Goal: Task Accomplishment & Management: Complete application form

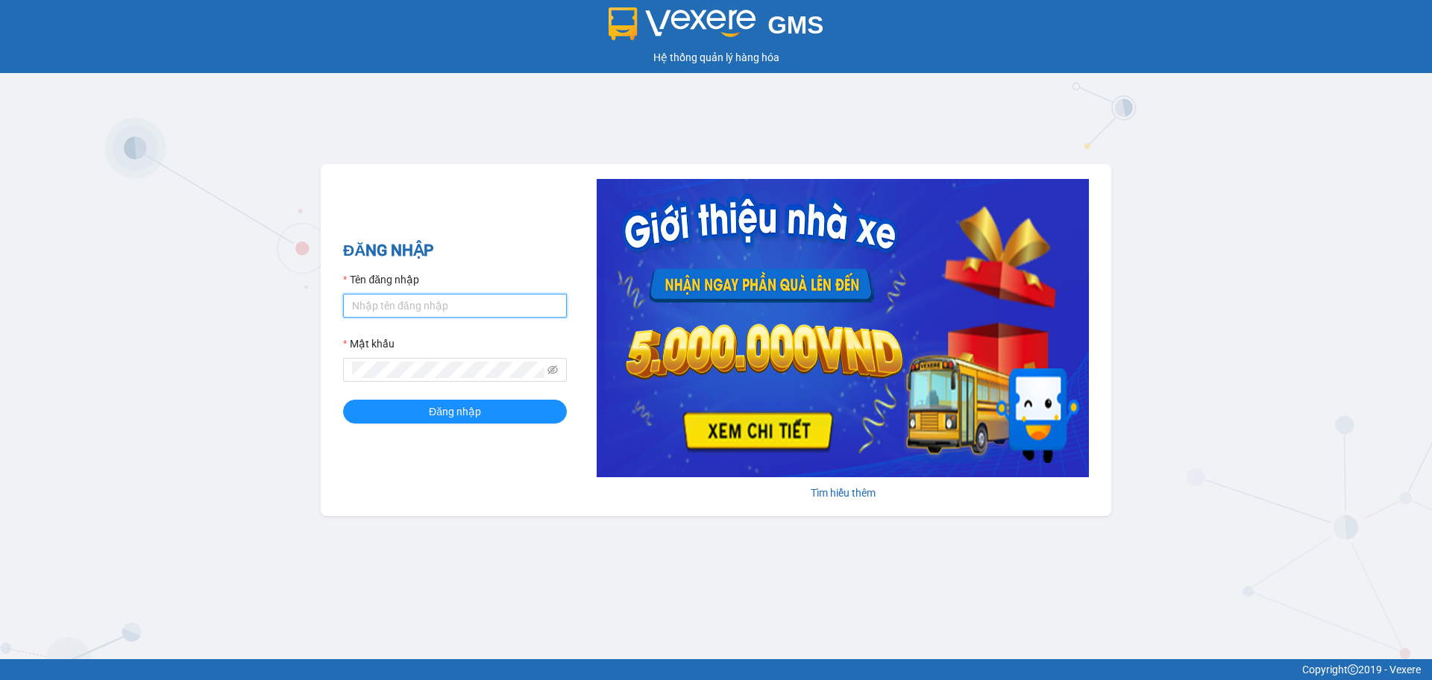
click at [482, 305] on input "Tên đăng nhập" at bounding box center [455, 306] width 224 height 24
type input "dongtran.vxr"
click at [529, 419] on button "Đăng nhập" at bounding box center [455, 412] width 224 height 24
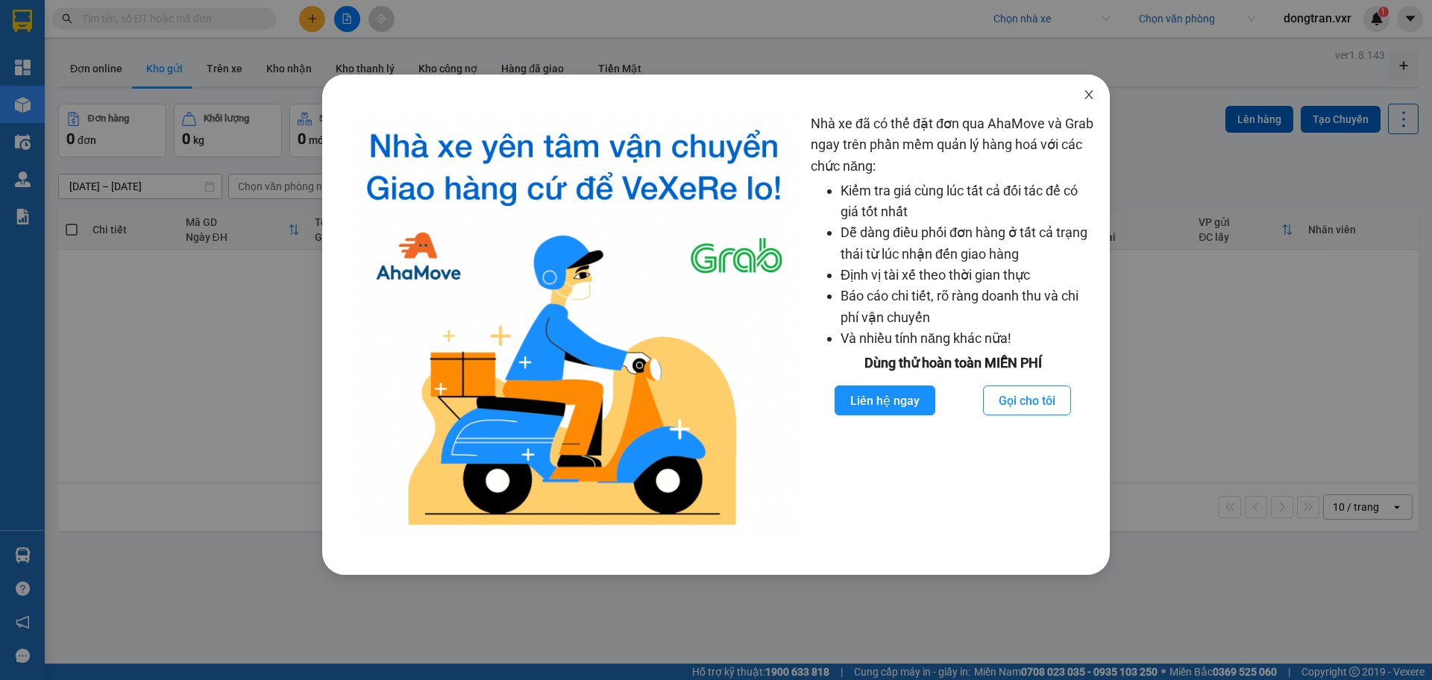
click at [1089, 96] on icon "close" at bounding box center [1089, 94] width 8 height 9
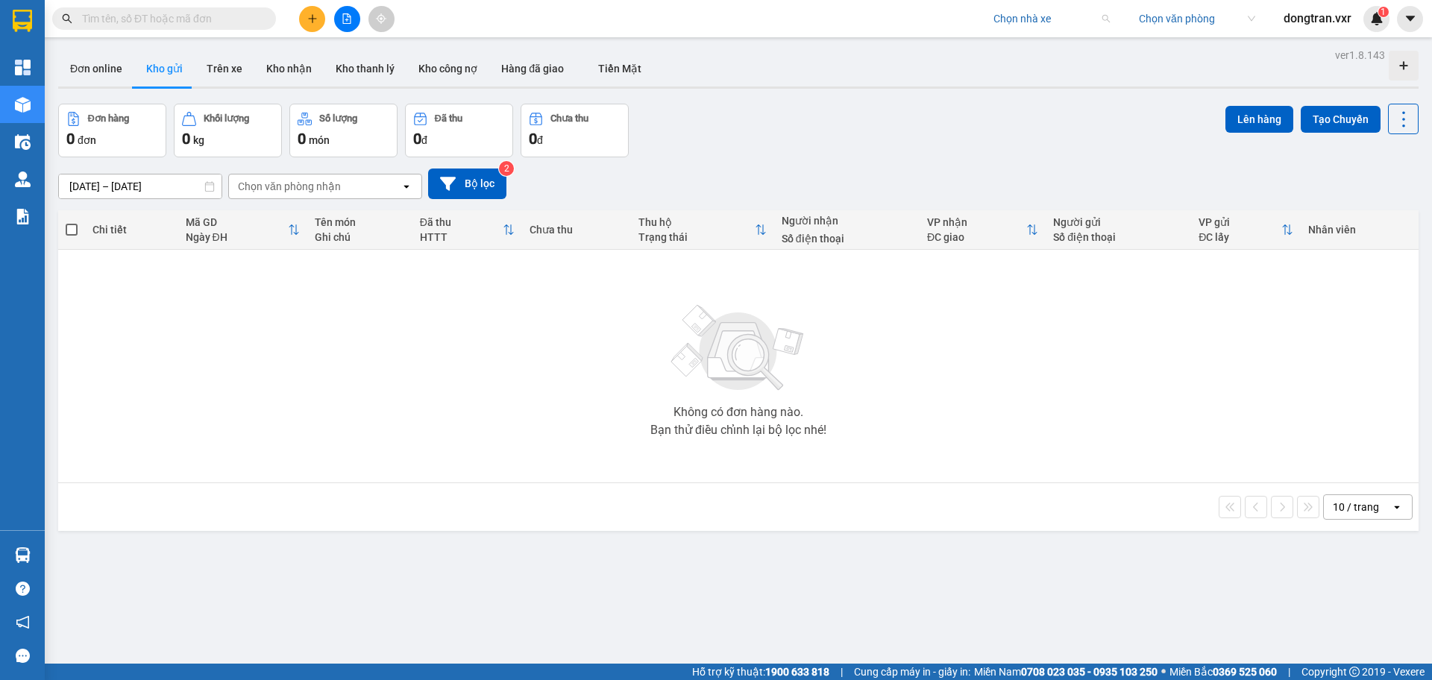
click at [1061, 16] on input "search" at bounding box center [1047, 18] width 106 height 22
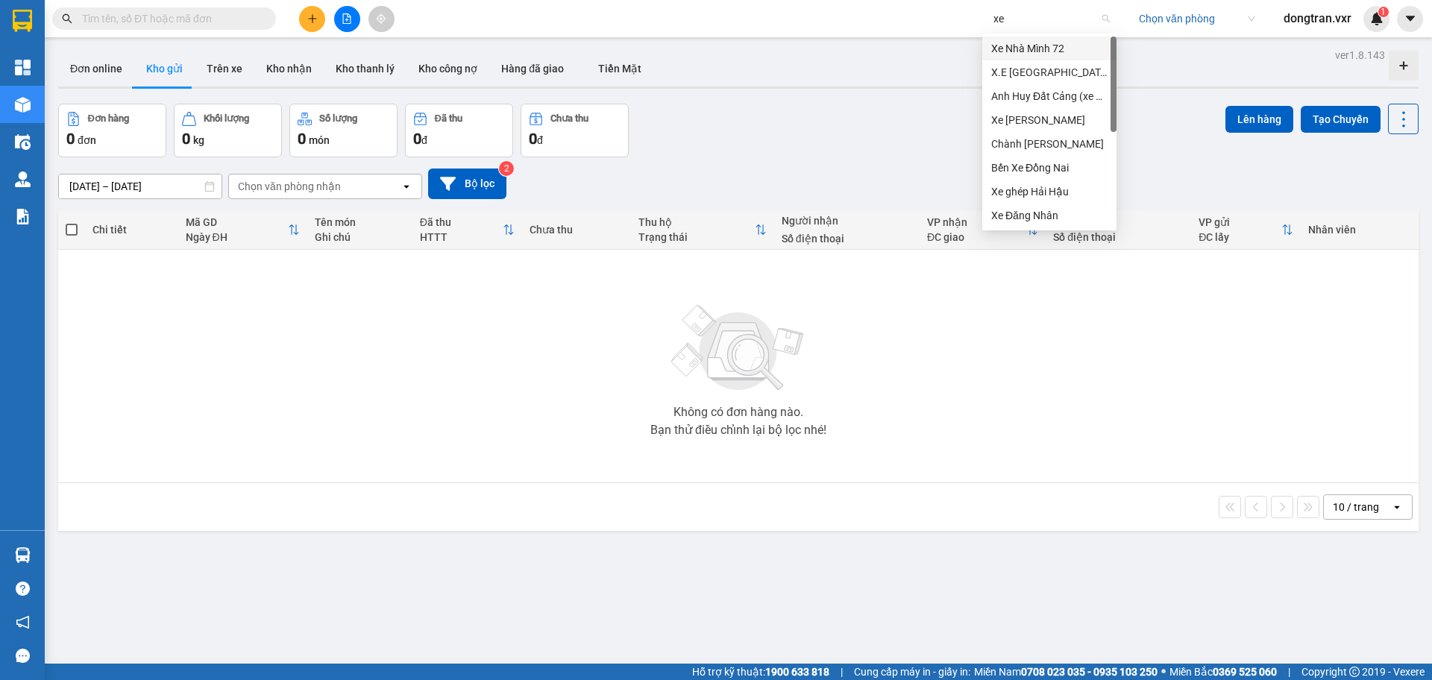
type input "xe t"
click at [1068, 45] on div "Xe [PERSON_NAME]" at bounding box center [1050, 48] width 116 height 16
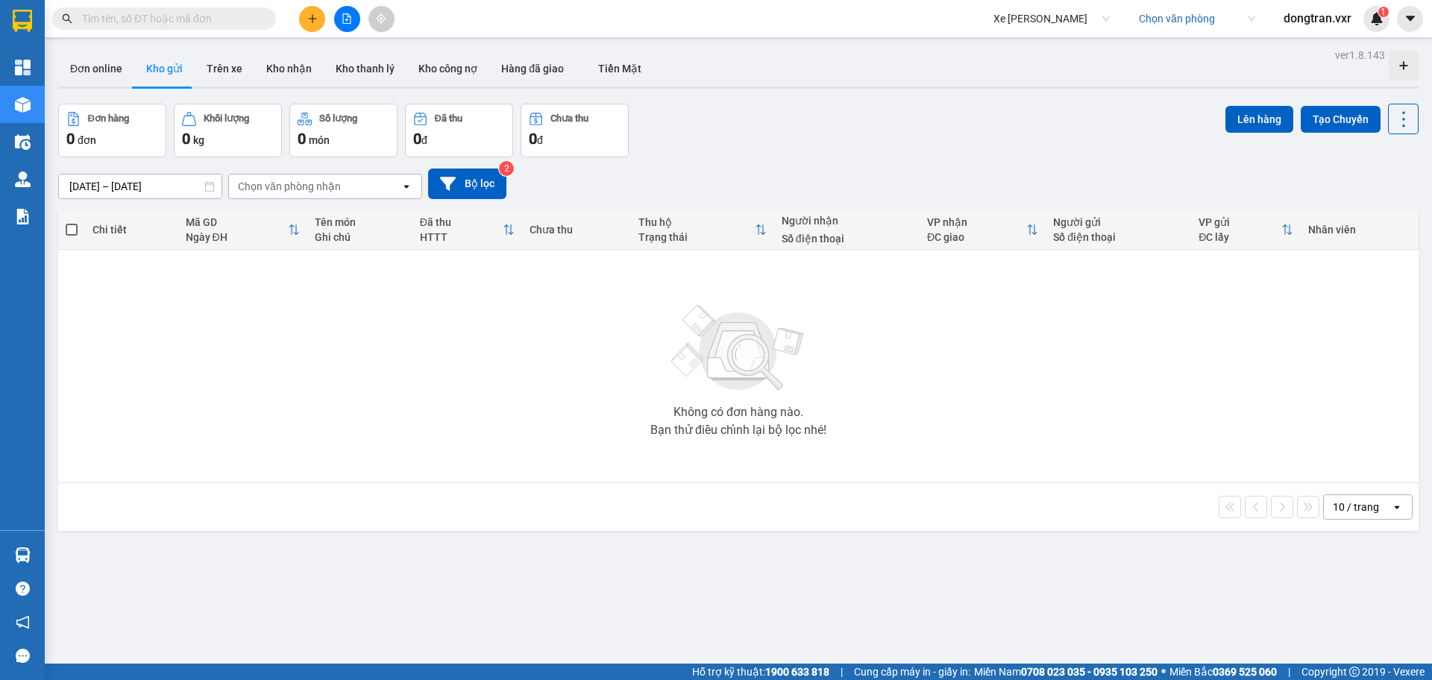
click at [1205, 18] on input "search" at bounding box center [1192, 18] width 106 height 22
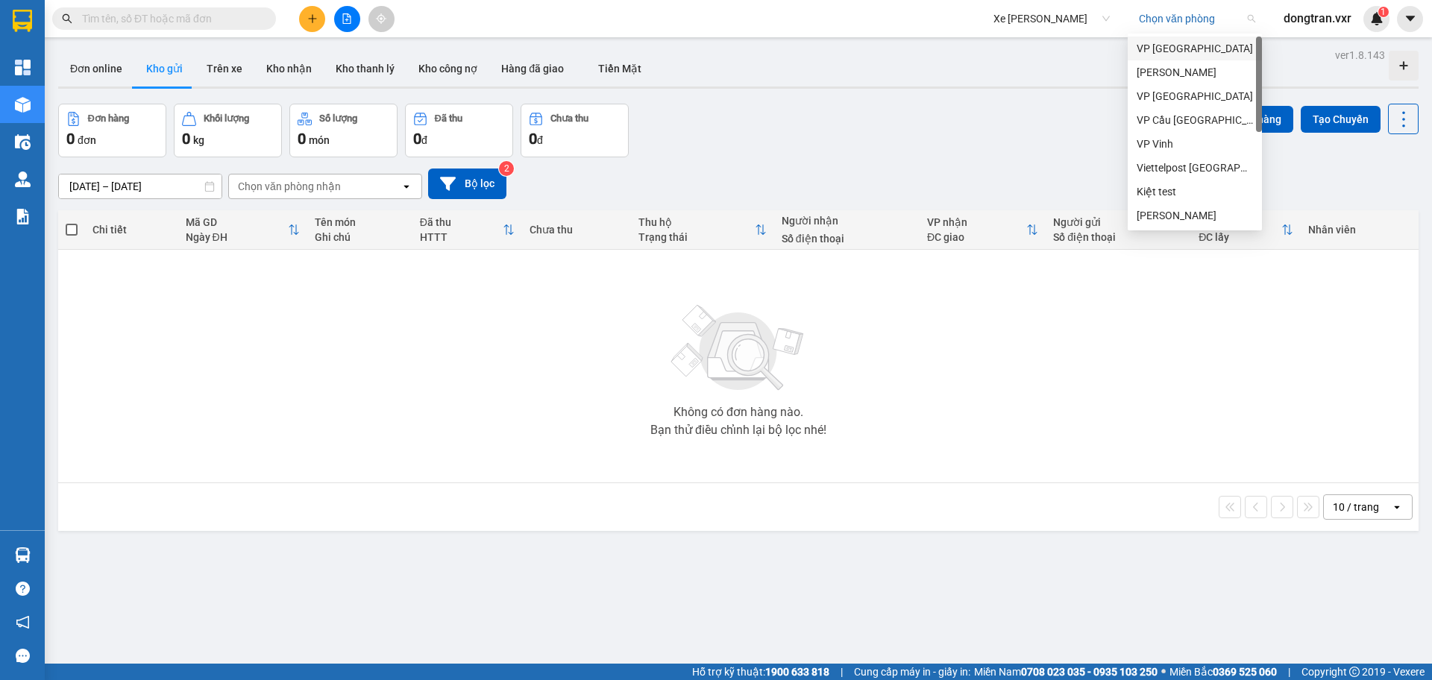
click at [1187, 48] on div "VP [GEOGRAPHIC_DATA]" at bounding box center [1195, 48] width 116 height 16
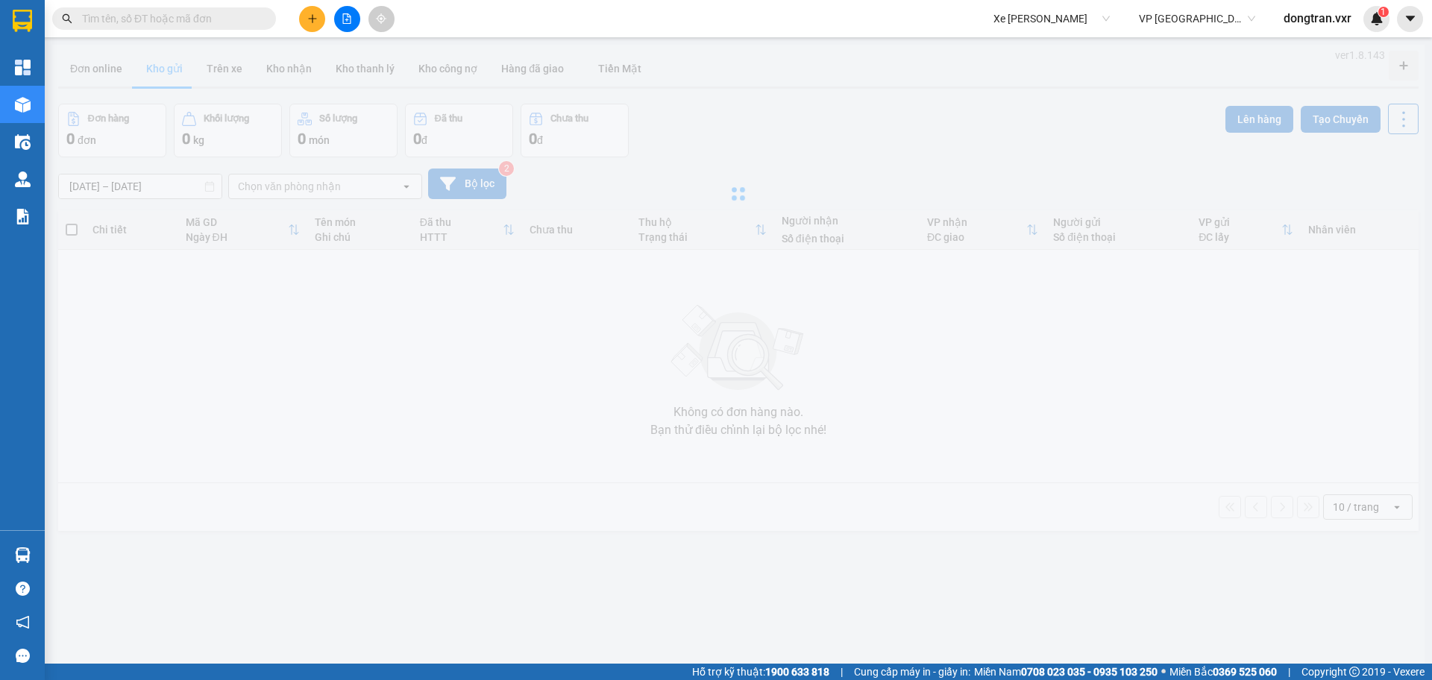
type input "[DATE] – [DATE]"
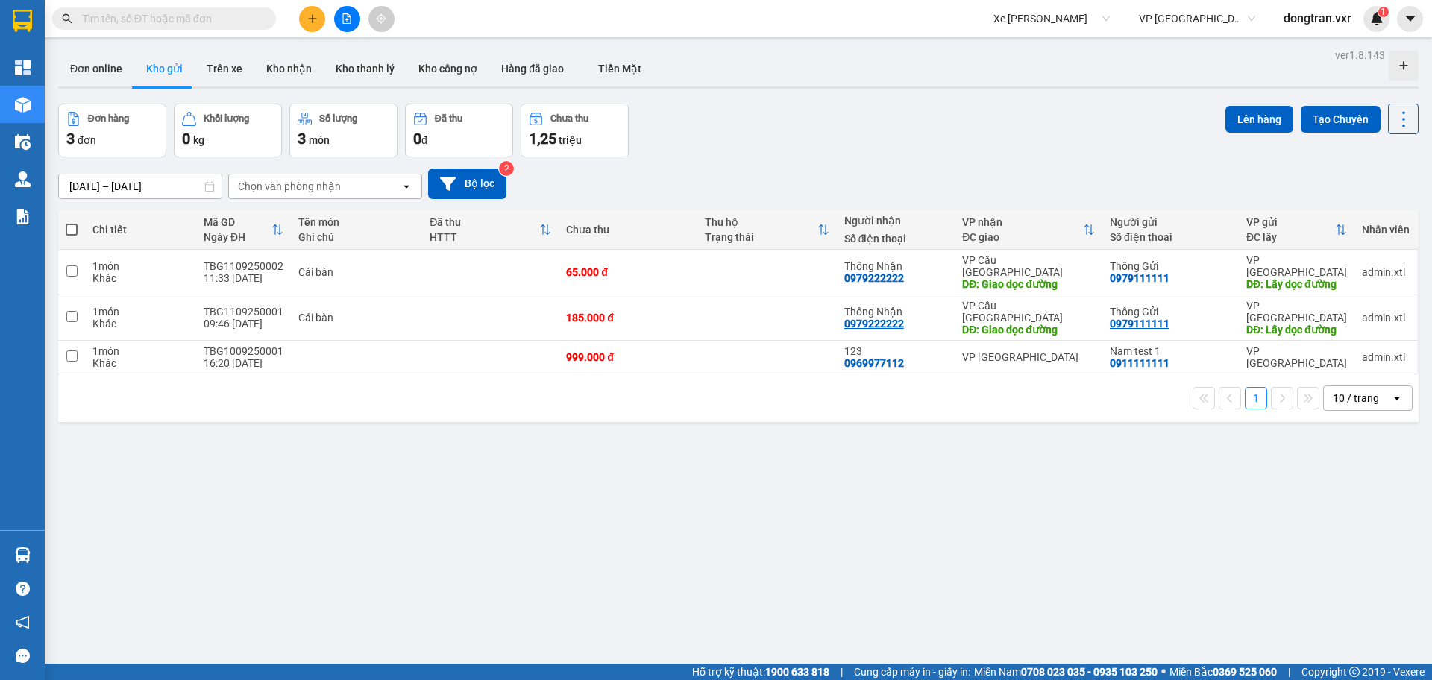
drag, startPoint x: 865, startPoint y: 143, endPoint x: 913, endPoint y: 133, distance: 48.9
click at [867, 143] on div "Đơn hàng 3 đơn Khối lượng 0 kg Số lượng 3 món Đã thu 0 đ Chưa thu 1,25 triệu Lê…" at bounding box center [738, 131] width 1361 height 54
click at [913, 133] on div "Đơn hàng 3 đơn Khối lượng 0 kg Số lượng 3 món Đã thu 0 đ Chưa thu 1,25 triệu Lê…" at bounding box center [738, 131] width 1361 height 54
click at [221, 15] on input "text" at bounding box center [170, 18] width 176 height 16
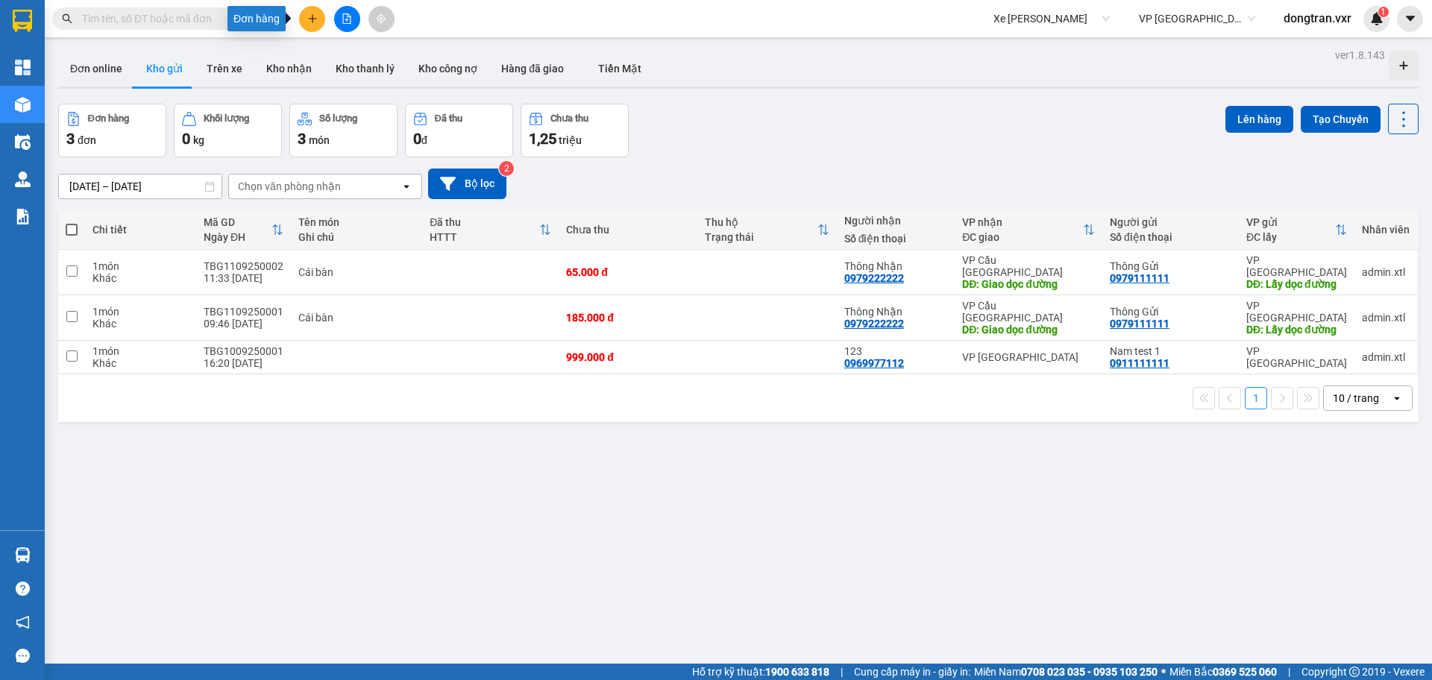
click at [316, 20] on icon "plus" at bounding box center [312, 18] width 10 height 10
click at [348, 50] on div "Tạo đơn hàng" at bounding box center [371, 56] width 65 height 16
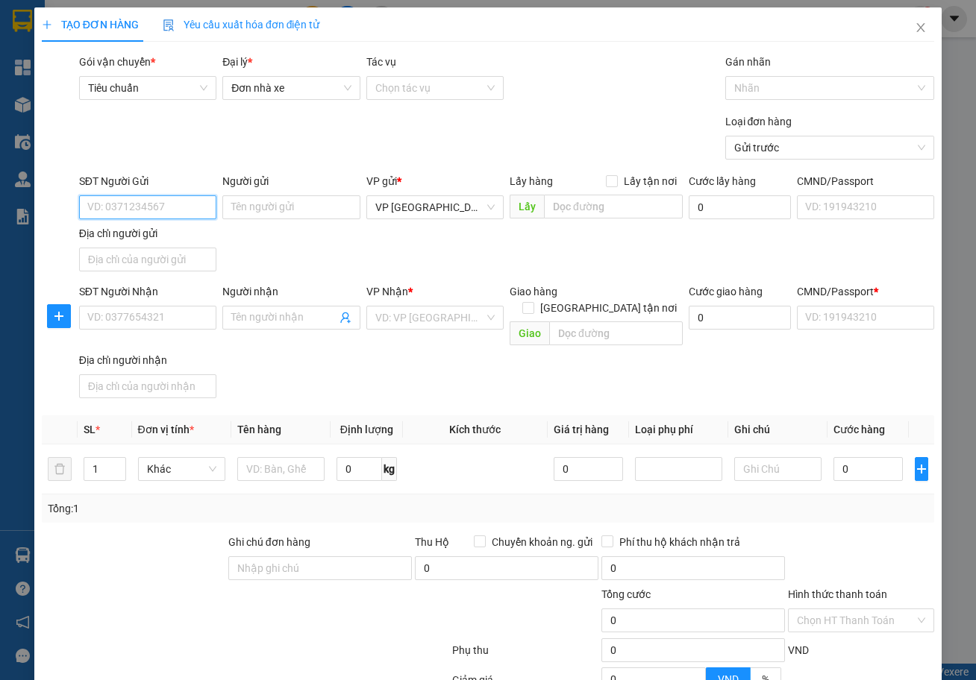
click at [167, 209] on input "SĐT Người Gửi" at bounding box center [147, 207] width 137 height 24
click at [178, 213] on input "0394457439" at bounding box center [147, 207] width 137 height 24
type input "0394457439"
click at [173, 207] on input "0394457439" at bounding box center [147, 207] width 137 height 24
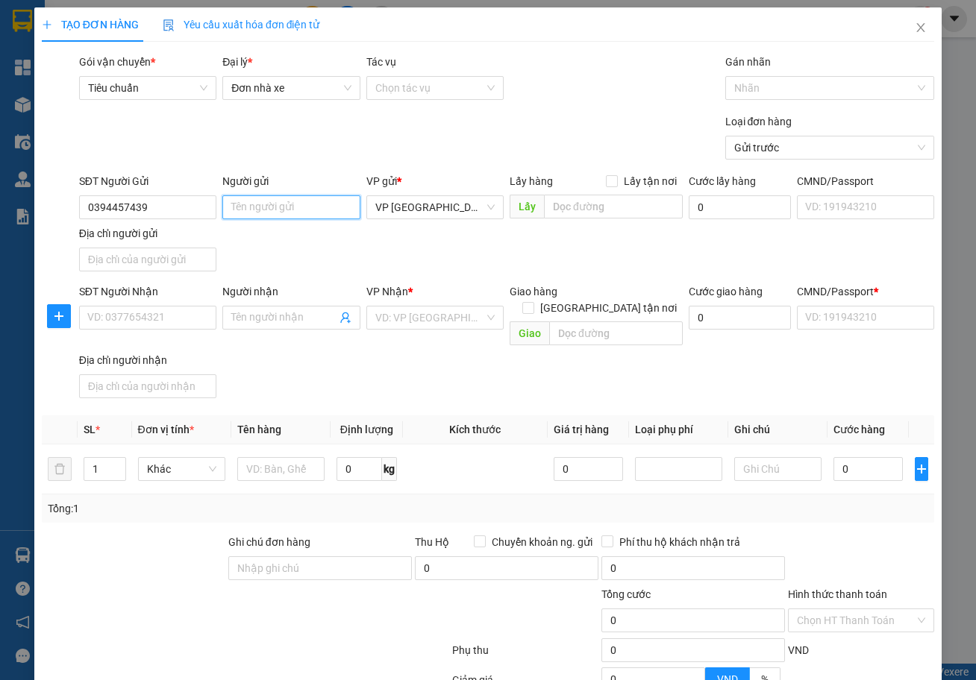
click at [268, 201] on input "Người gửi" at bounding box center [290, 207] width 137 height 24
click at [161, 206] on input "0394457439" at bounding box center [147, 207] width 137 height 24
click at [254, 207] on input "Người gửi" at bounding box center [290, 207] width 137 height 24
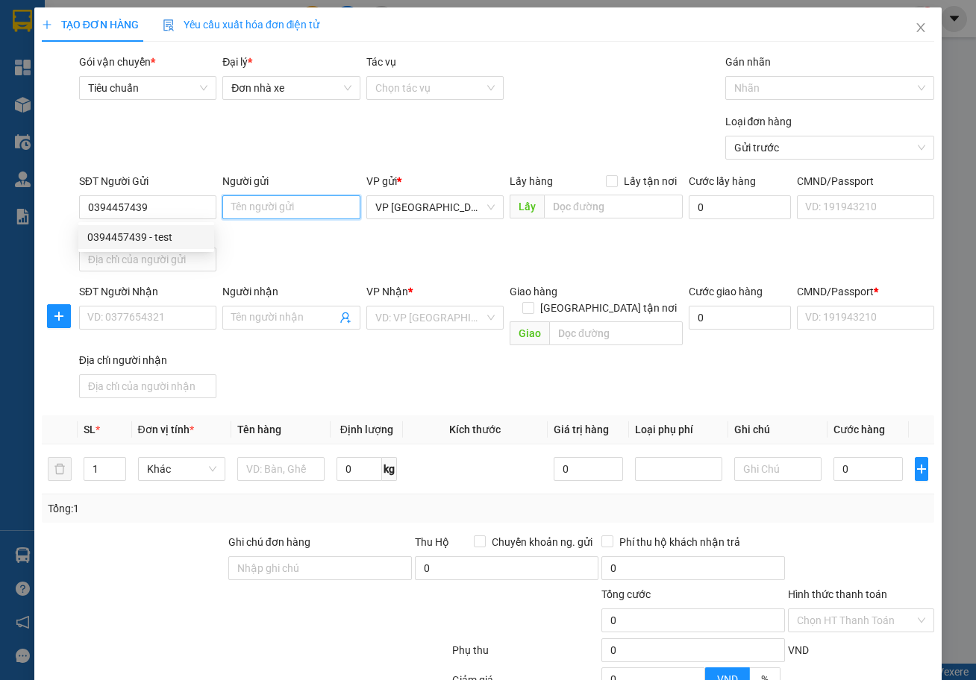
click at [254, 207] on input "Người gửi" at bounding box center [290, 207] width 137 height 24
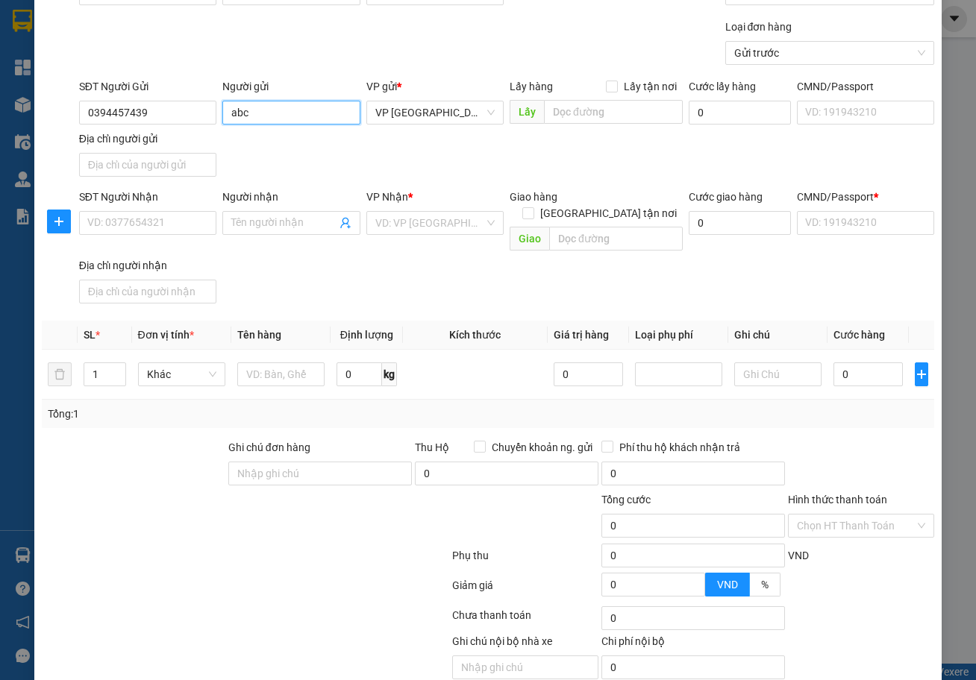
scroll to position [101, 0]
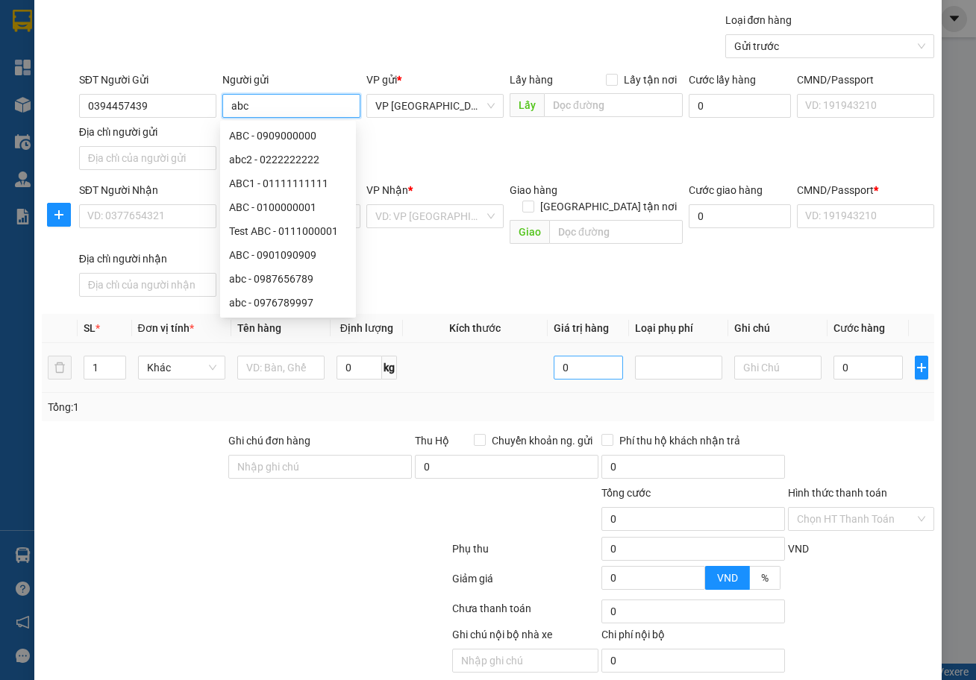
type input "abc"
click at [577, 356] on input "0" at bounding box center [588, 368] width 69 height 24
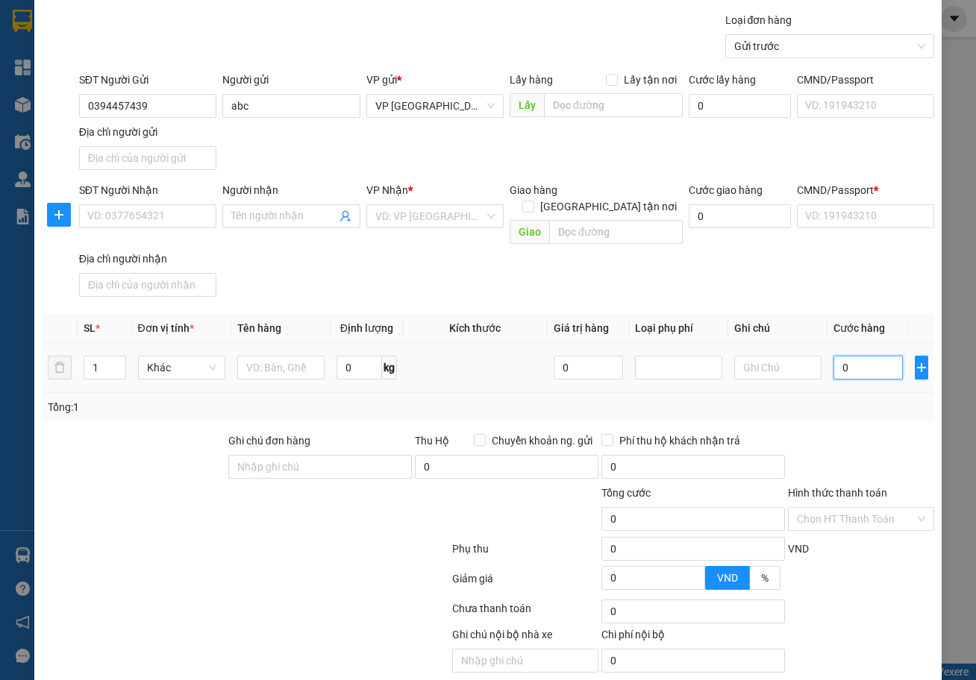
click at [848, 357] on input "0" at bounding box center [867, 368] width 69 height 24
type input "1"
click at [831, 280] on div "SĐT Người Nhận VD: 0377654321 Người nhận Tên người nhận VP Nhận * VD: VP [GEOGR…" at bounding box center [506, 242] width 861 height 121
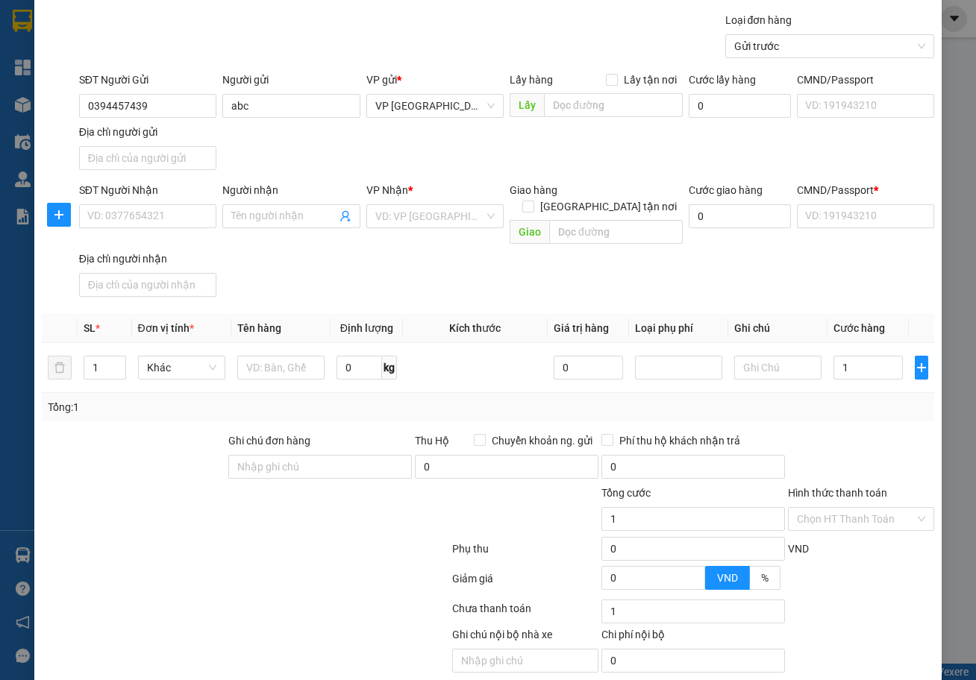
type input "1.000"
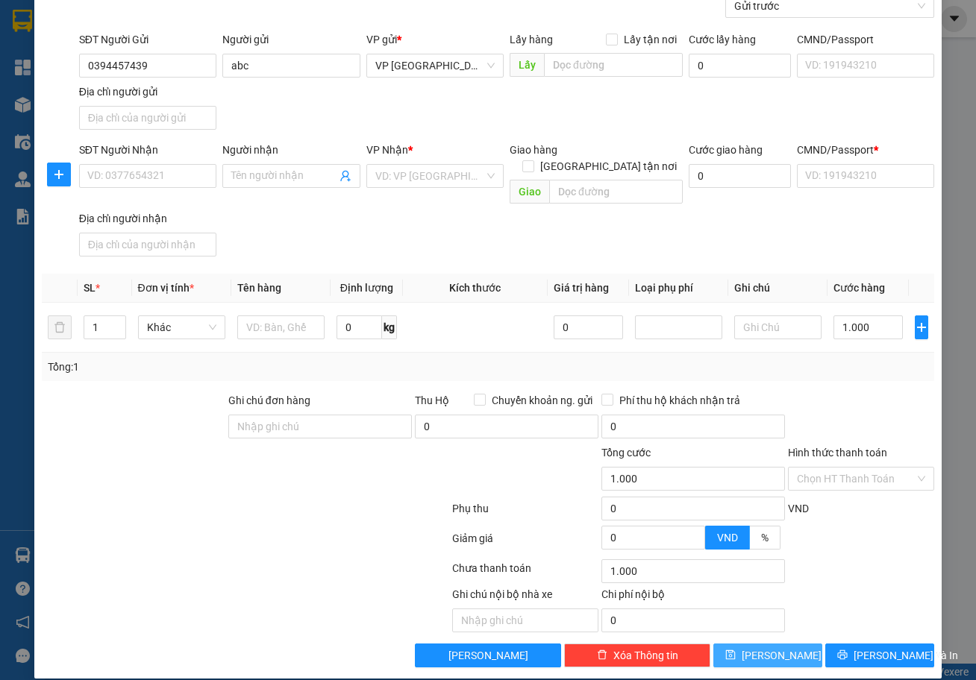
click at [760, 648] on span "[PERSON_NAME]" at bounding box center [782, 656] width 80 height 16
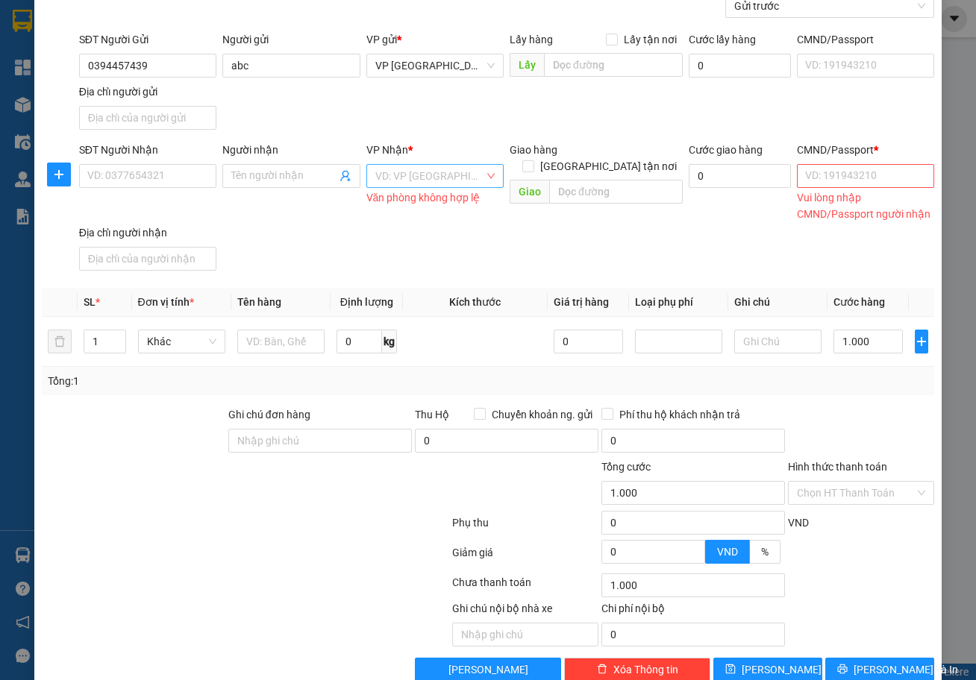
click at [432, 173] on input "search" at bounding box center [429, 176] width 109 height 22
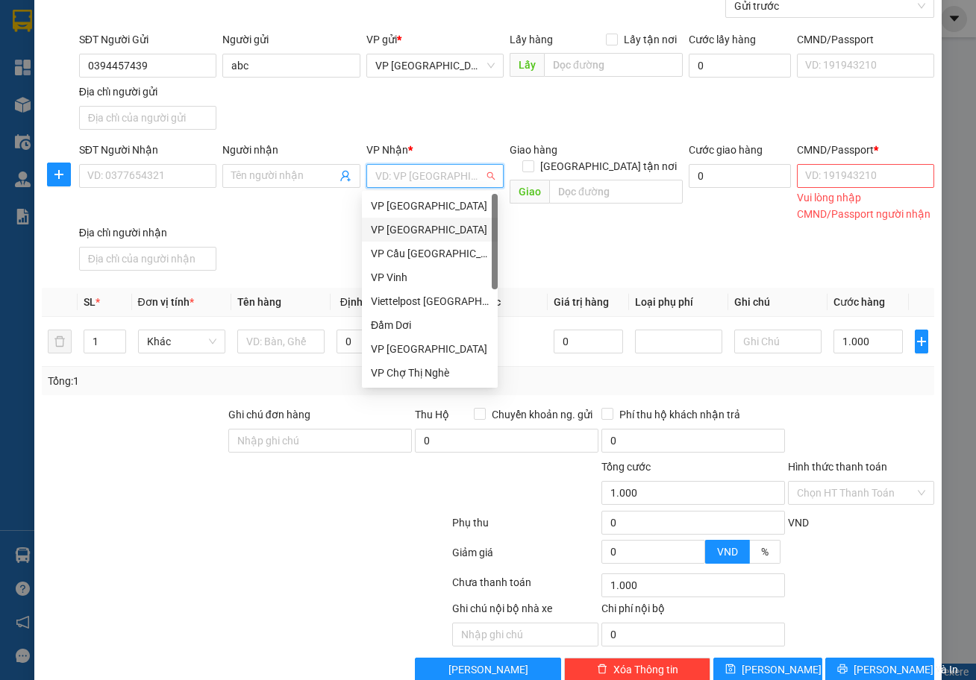
click at [423, 231] on div "VP [GEOGRAPHIC_DATA]" at bounding box center [430, 230] width 118 height 16
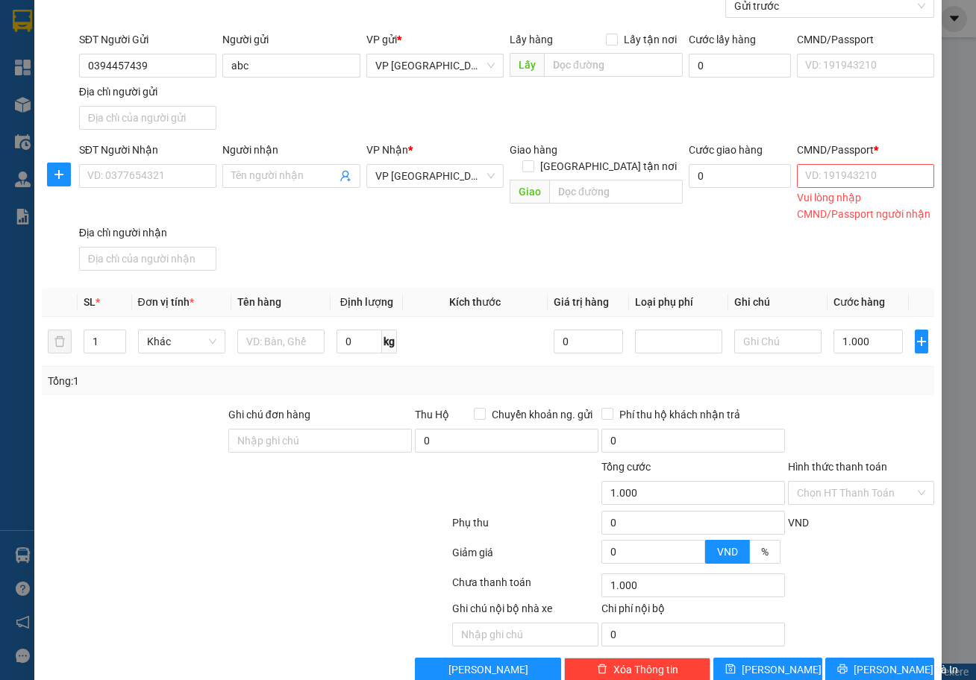
click at [773, 260] on div "SĐT Người Nhận VD: 0377654321 Người nhận Tên người nhận VP Nhận * VP Đà Lạt Gia…" at bounding box center [506, 209] width 861 height 135
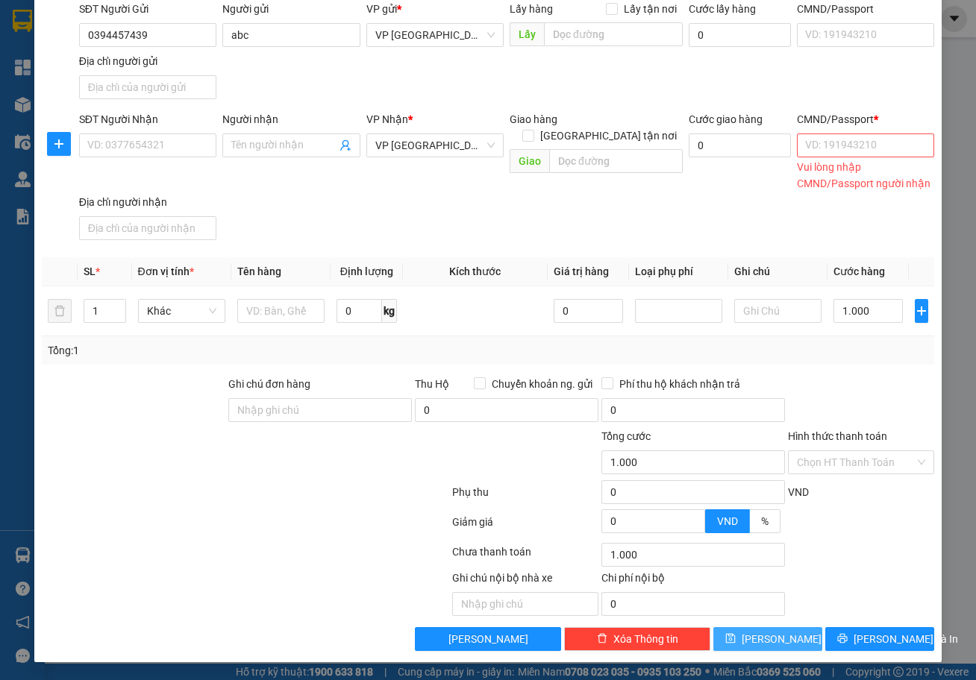
click at [736, 643] on icon "save" at bounding box center [731, 639] width 10 height 10
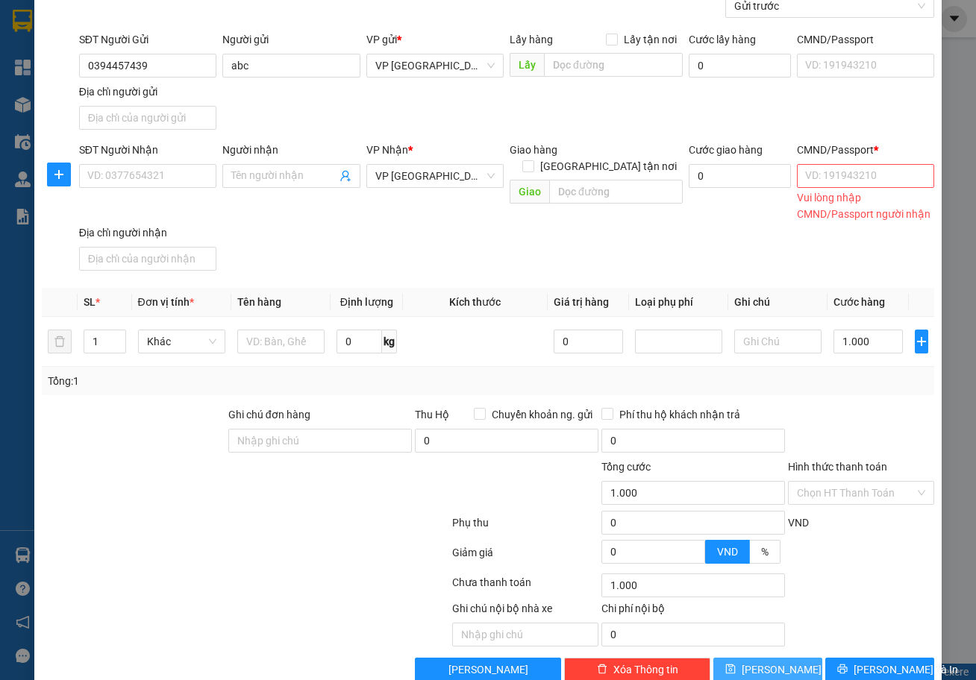
click at [736, 668] on icon "save" at bounding box center [730, 669] width 10 height 10
click at [839, 175] on input "CMND/Passport *" at bounding box center [865, 176] width 137 height 24
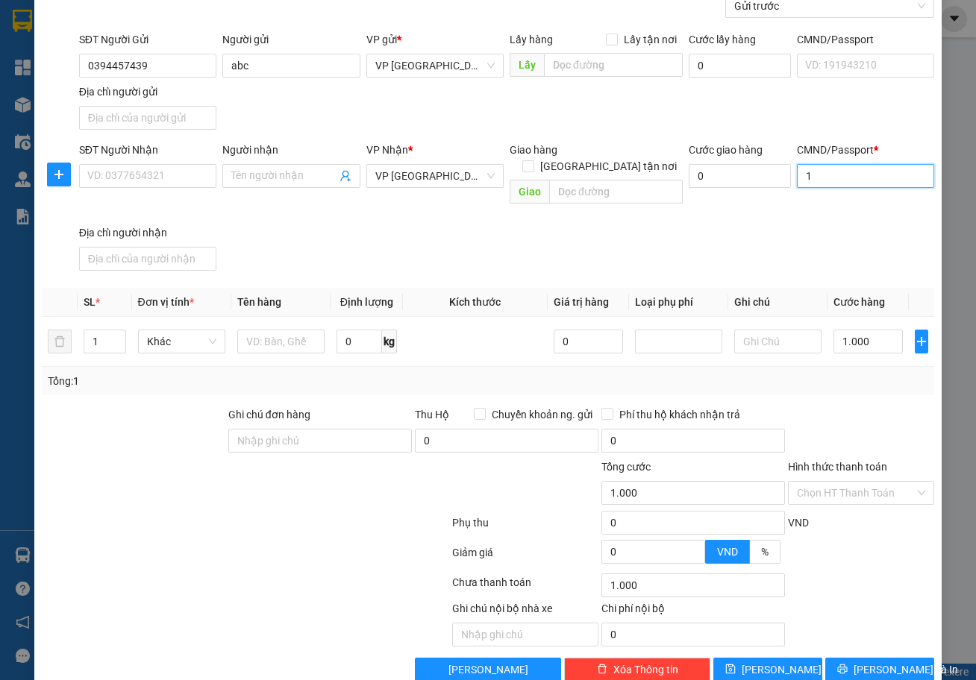
type input "1"
click at [765, 240] on div "SĐT Người Nhận VD: 0377654321 Người nhận Tên người nhận VP Nhận * VP Đà Lạt Gia…" at bounding box center [506, 209] width 861 height 135
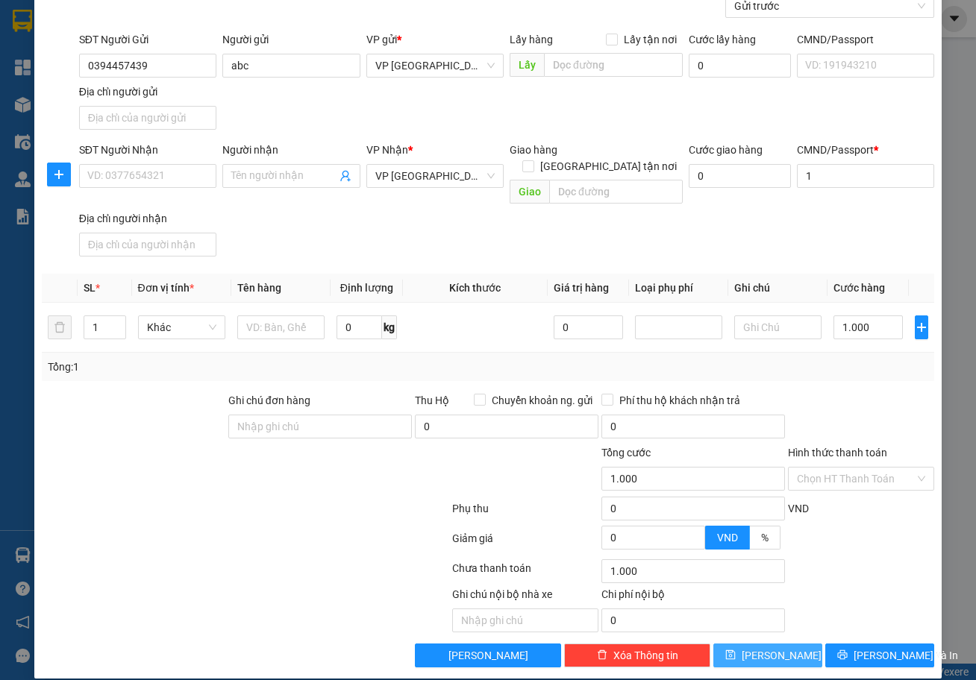
click at [736, 650] on icon "save" at bounding box center [730, 655] width 10 height 10
type input "0"
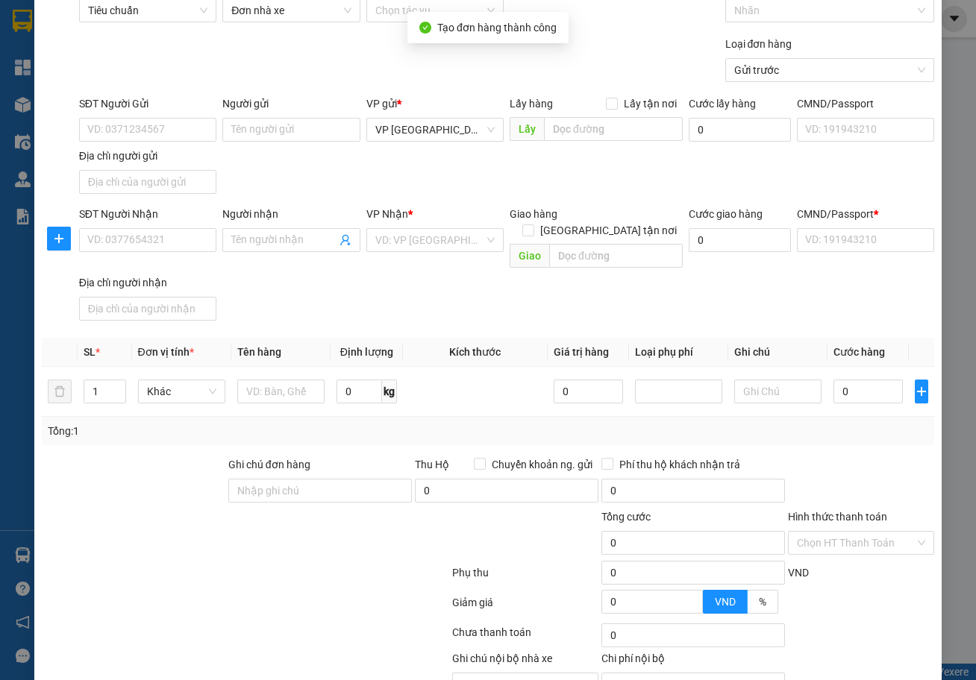
scroll to position [0, 0]
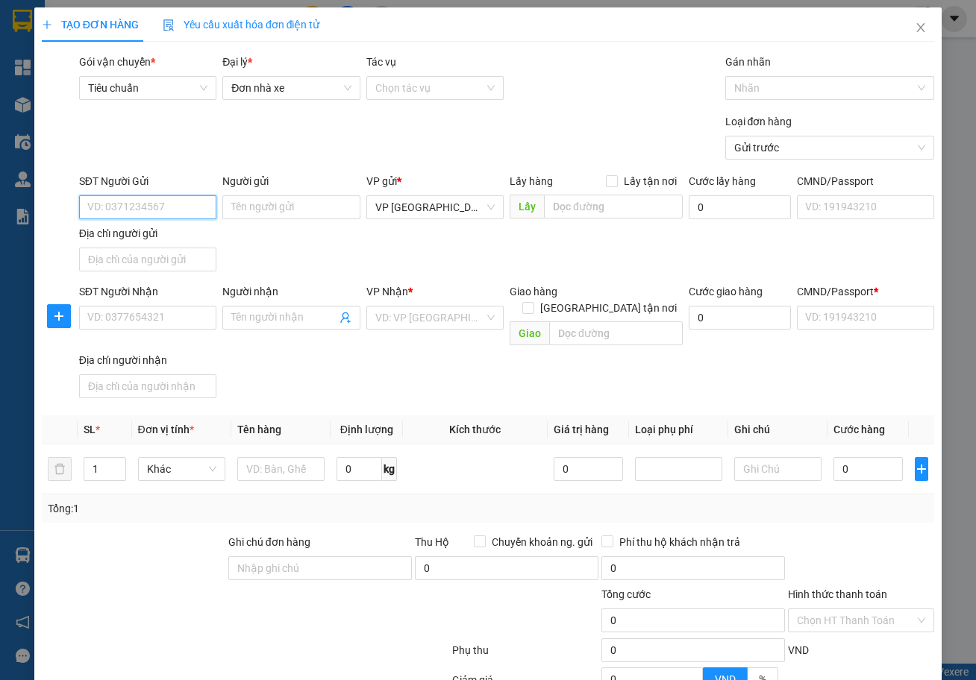
click at [113, 210] on input "SĐT Người Gửi" at bounding box center [147, 207] width 137 height 24
paste input "0394457439"
type input "0394457439"
